Goal: Navigation & Orientation: Find specific page/section

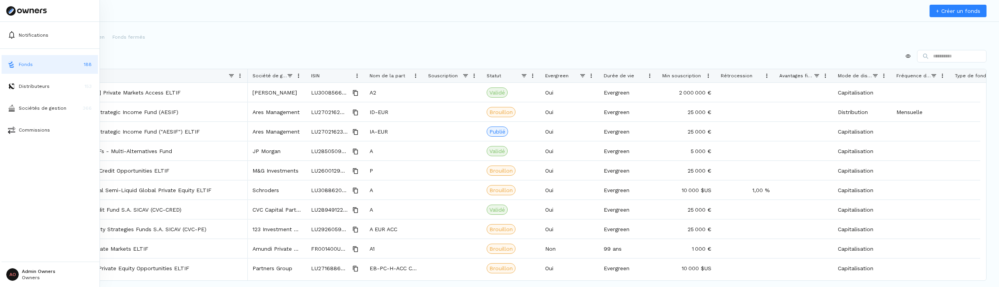
click at [20, 272] on html "Notifications Fonds 188 Distributeurs 153 Sociétés de gestion 366 Commissions A…" at bounding box center [499, 143] width 999 height 287
click at [30, 254] on p "Déconnexion" at bounding box center [39, 251] width 34 height 8
